Goal: Information Seeking & Learning: Learn about a topic

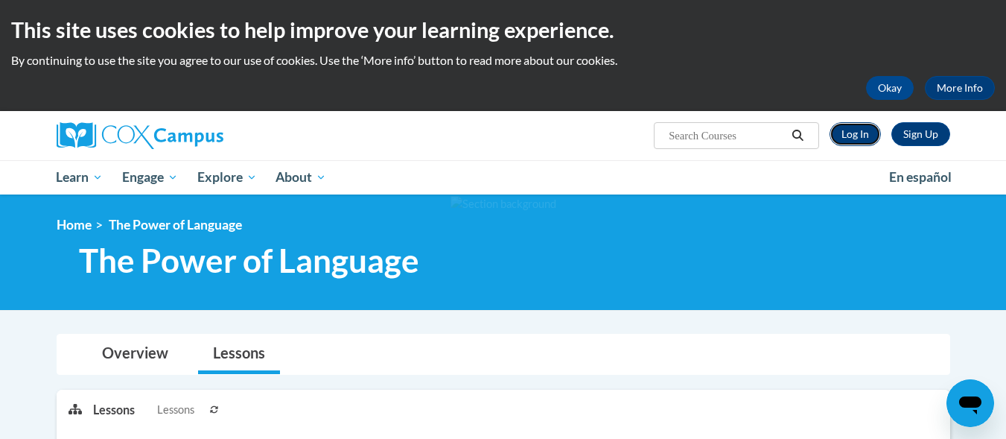
click at [855, 141] on link "Log In" at bounding box center [855, 134] width 51 height 24
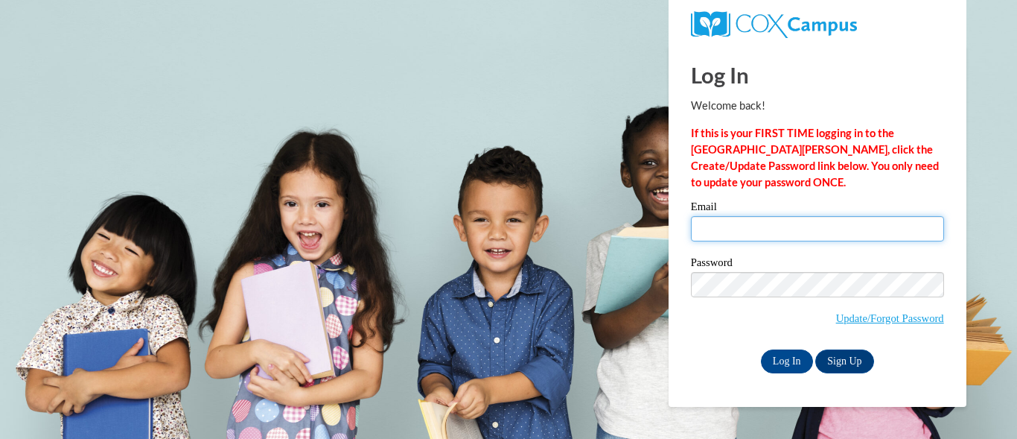
click at [726, 233] on input "Email" at bounding box center [817, 228] width 253 height 25
type input "Lakbrown@glcsd.org"
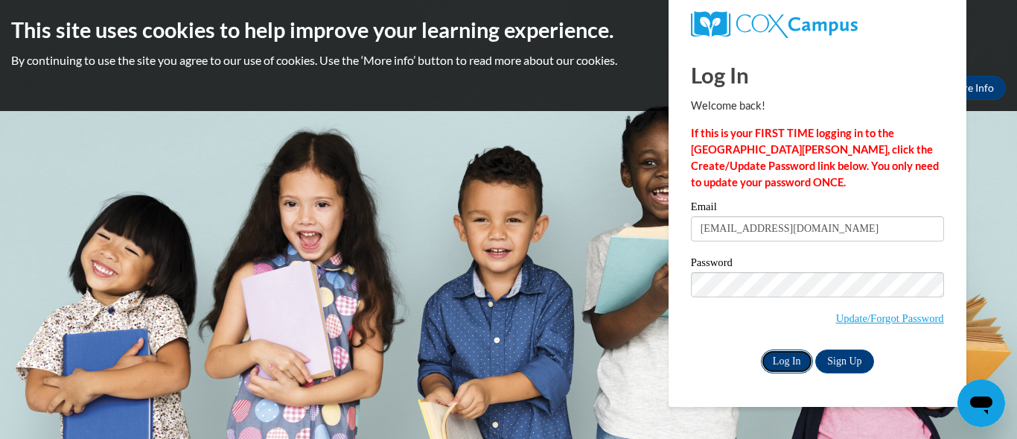
click at [778, 362] on input "Log In" at bounding box center [787, 361] width 52 height 24
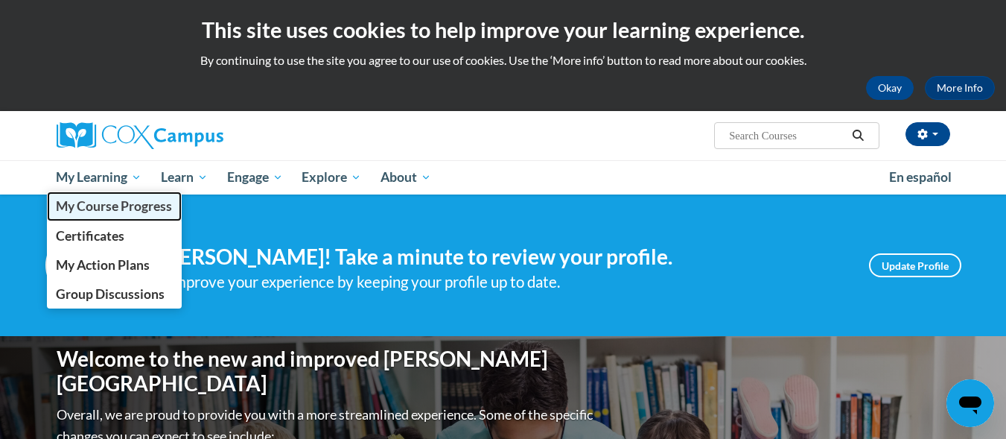
click at [108, 202] on span "My Course Progress" at bounding box center [114, 206] width 116 height 16
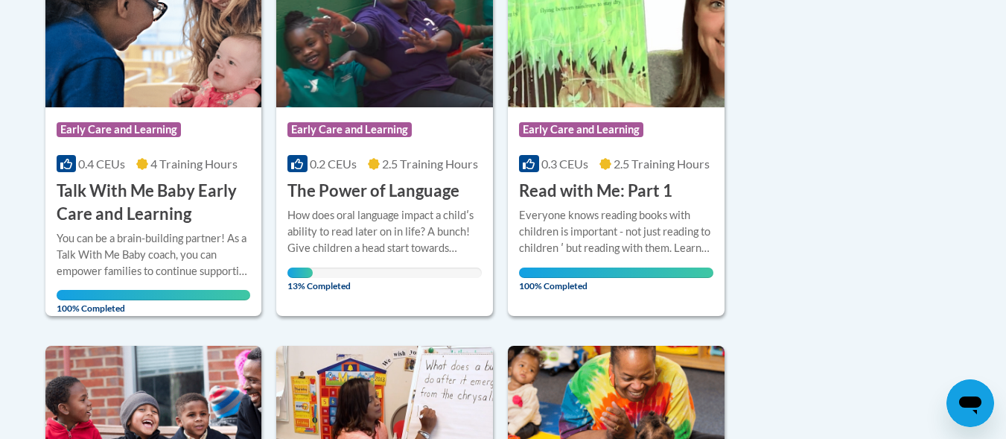
scroll to position [496, 0]
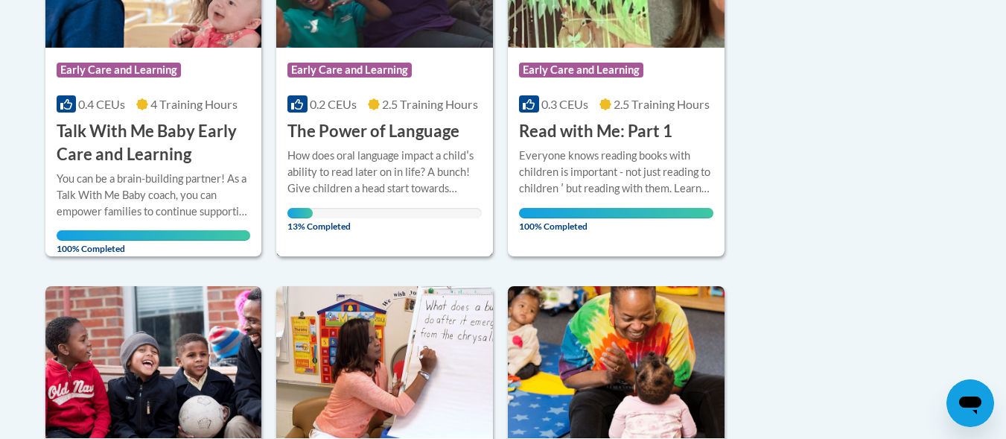
click at [411, 213] on div "13% Completed" at bounding box center [384, 213] width 194 height 10
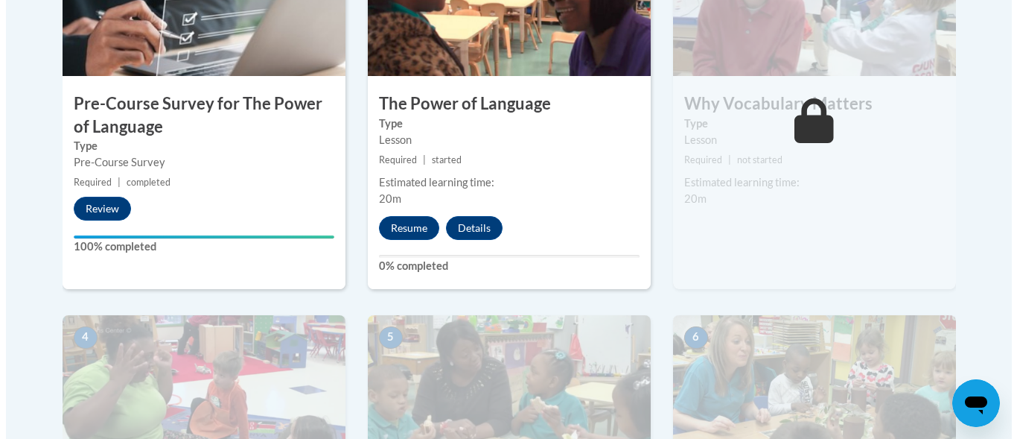
scroll to position [625, 0]
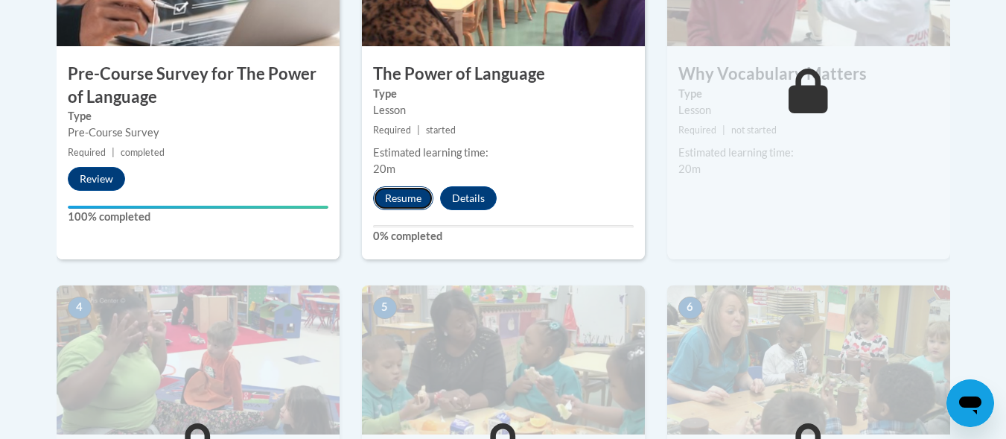
click at [410, 188] on button "Resume" at bounding box center [403, 198] width 60 height 24
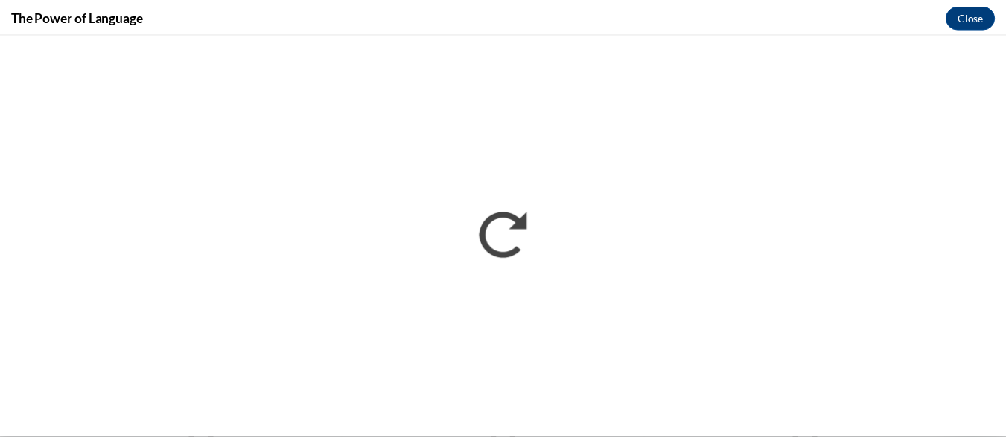
scroll to position [0, 0]
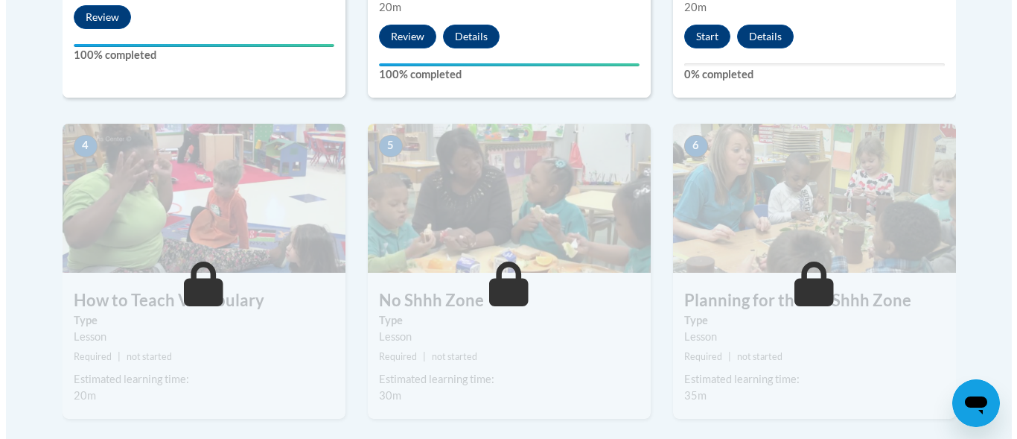
scroll to position [757, 0]
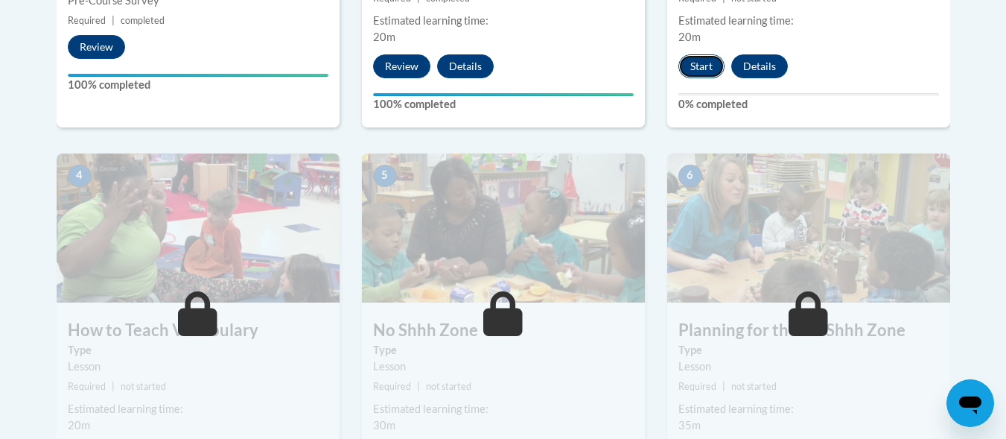
click at [696, 68] on button "Start" at bounding box center [701, 66] width 46 height 24
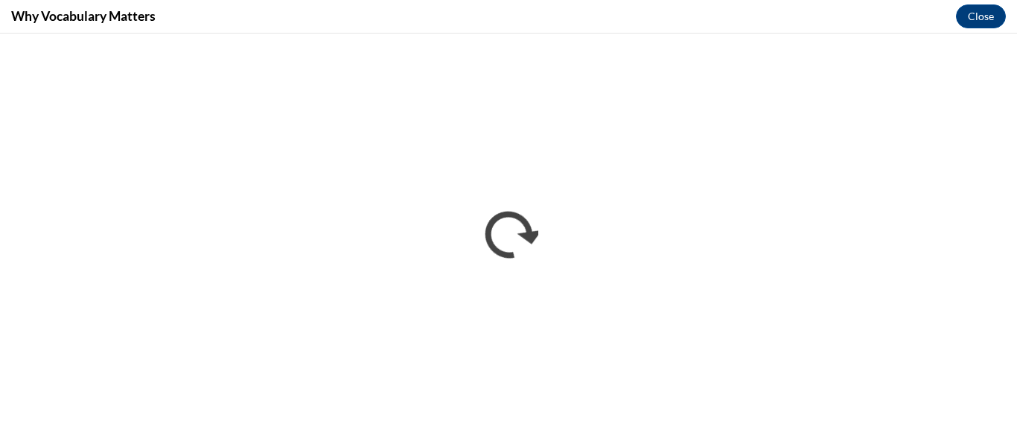
scroll to position [0, 0]
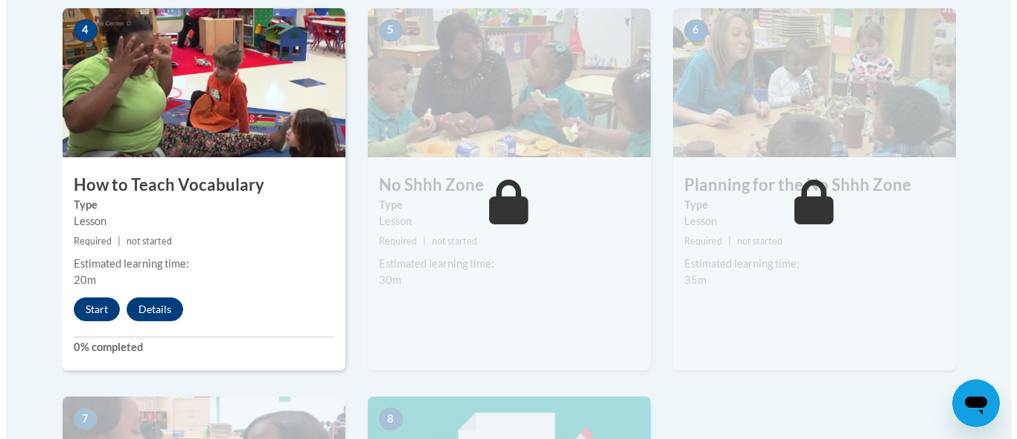
scroll to position [922, 0]
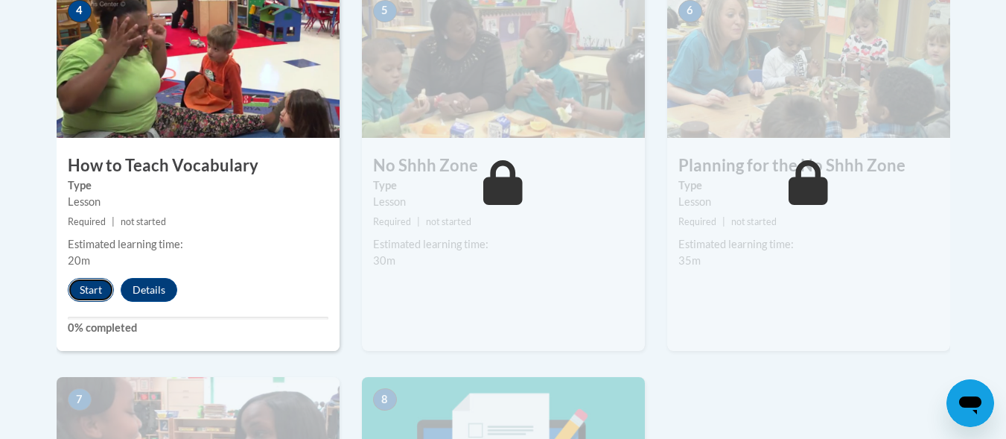
click at [101, 284] on button "Start" at bounding box center [91, 290] width 46 height 24
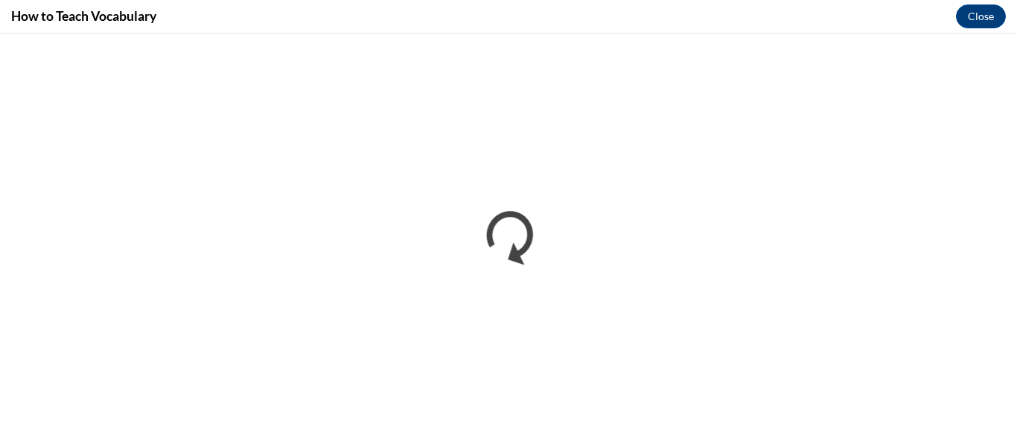
scroll to position [0, 0]
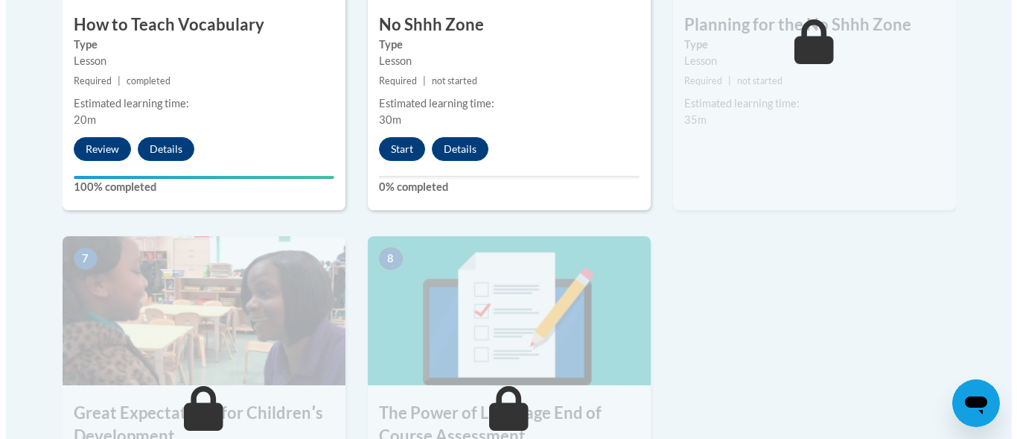
scroll to position [1071, 0]
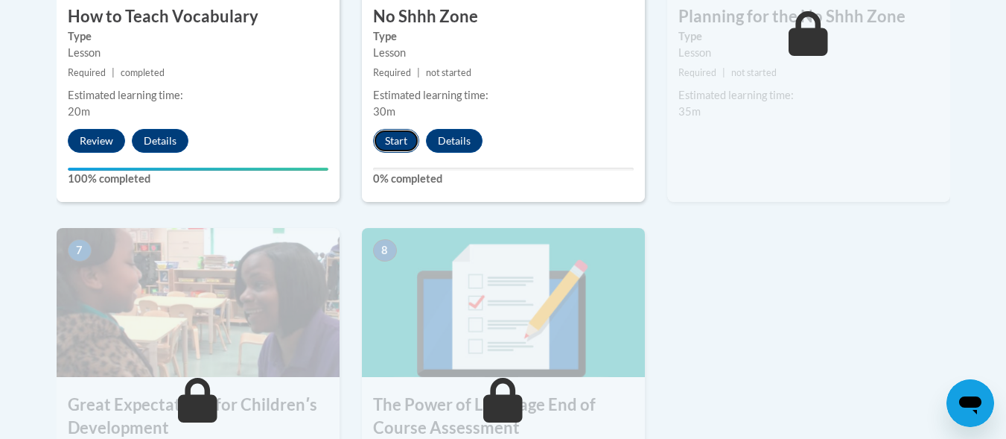
click at [392, 141] on button "Start" at bounding box center [396, 141] width 46 height 24
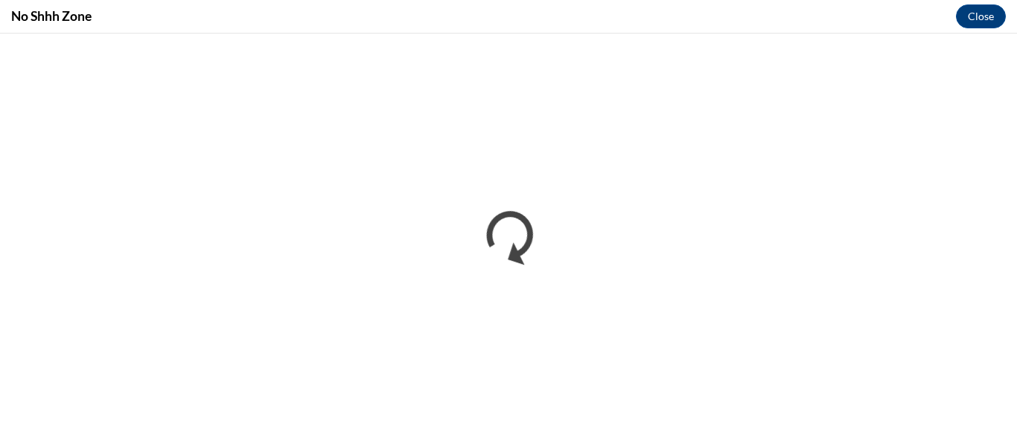
scroll to position [0, 0]
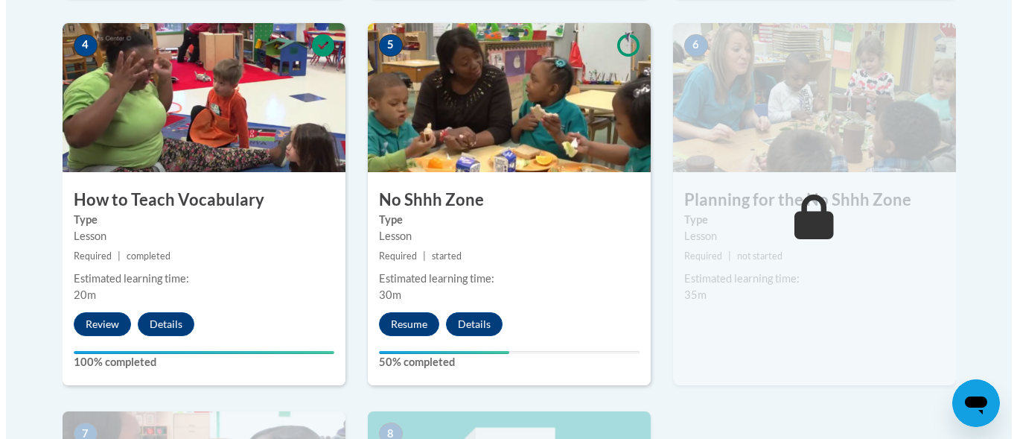
scroll to position [883, 0]
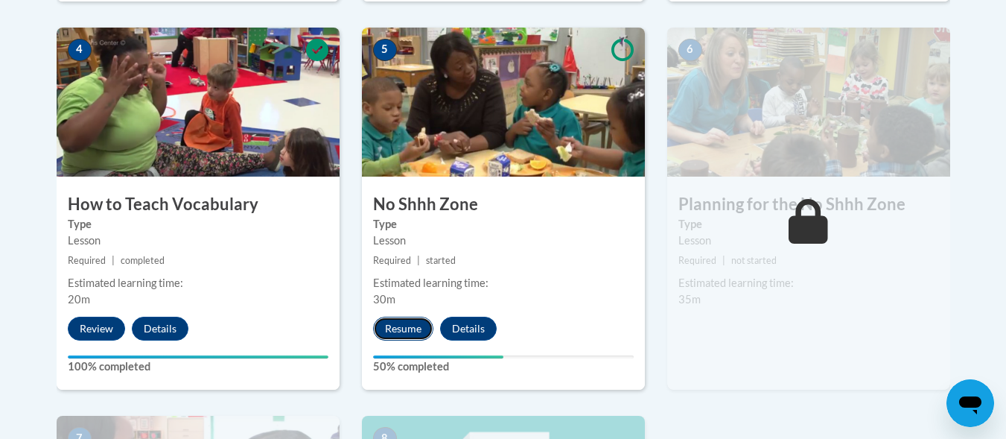
click at [421, 325] on button "Resume" at bounding box center [403, 328] width 60 height 24
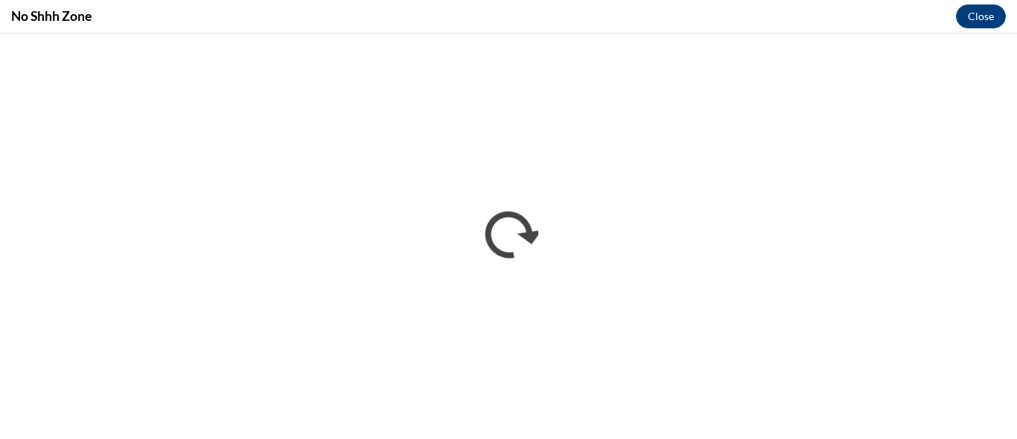
scroll to position [0, 0]
